Goal: Find specific page/section: Find specific page/section

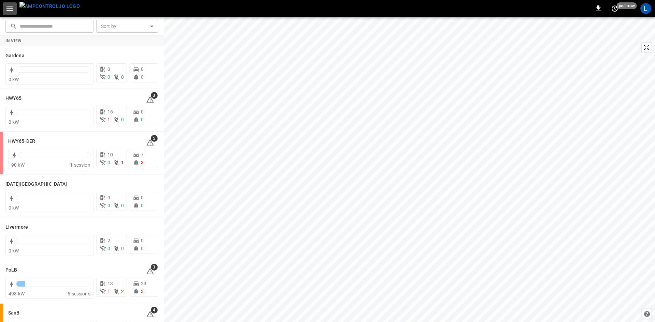
click at [12, 9] on icon "button" at bounding box center [9, 8] width 9 height 9
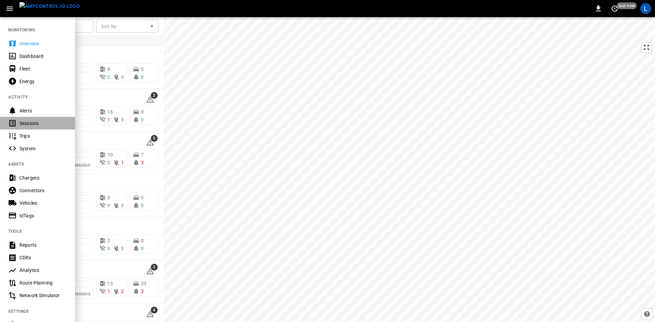
click at [35, 123] on div "Sessions" at bounding box center [42, 123] width 47 height 7
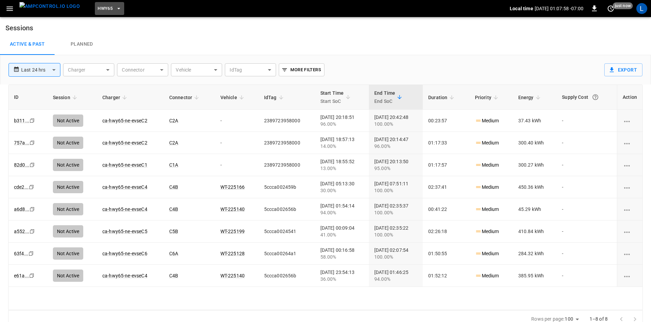
click at [98, 8] on span "HWY65" at bounding box center [105, 9] width 15 height 8
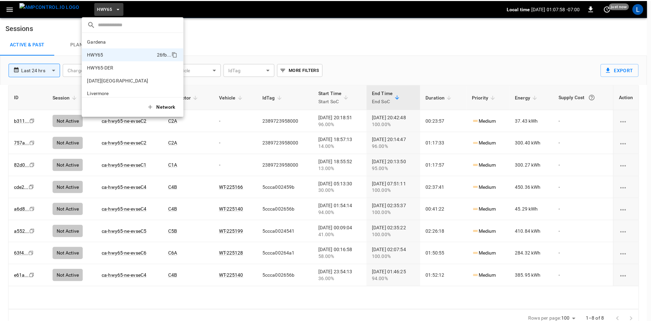
scroll to position [11, 0]
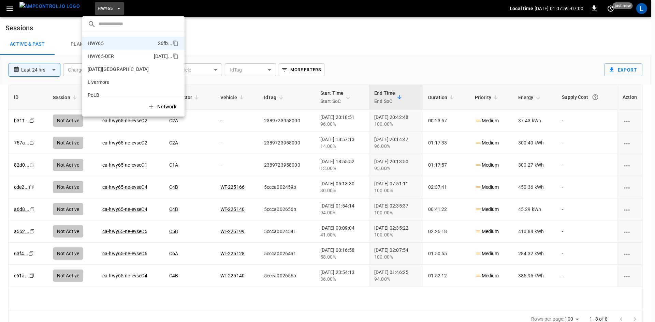
click at [122, 54] on p "HWY65-DER" at bounding box center [119, 56] width 63 height 7
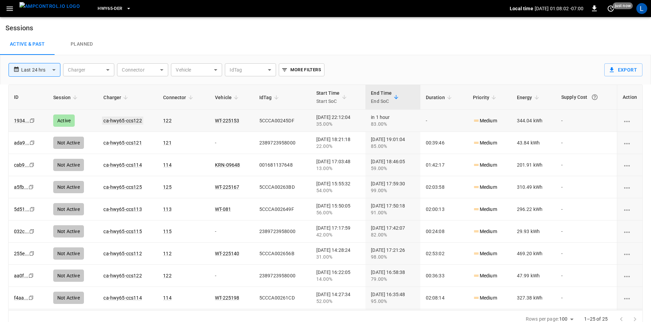
click at [132, 118] on link "ca-hwy65-ccs122" at bounding box center [122, 121] width 41 height 8
click at [128, 120] on link "ca-hwy65-ccs122" at bounding box center [122, 121] width 41 height 8
